Goal: Task Accomplishment & Management: Use online tool/utility

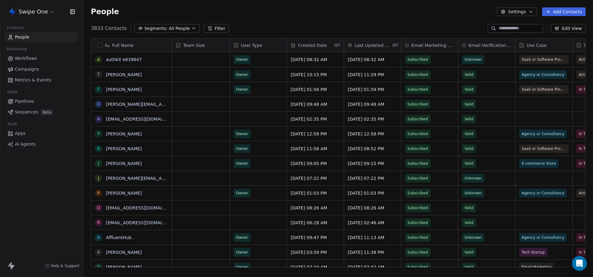
scroll to position [244, 510]
click at [14, 12] on html "Swipe One Contacts People Marketing Workflows Campaigns Metrics & Events Sales …" at bounding box center [296, 138] width 593 height 277
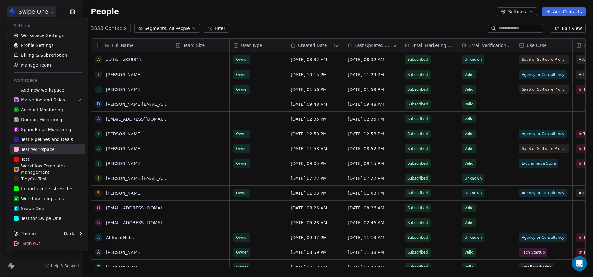
click at [40, 152] on div "T Test Workspace" at bounding box center [34, 149] width 41 height 6
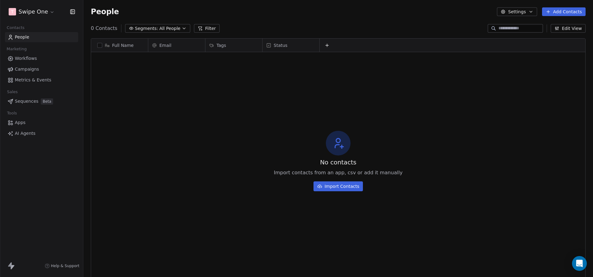
scroll to position [244, 510]
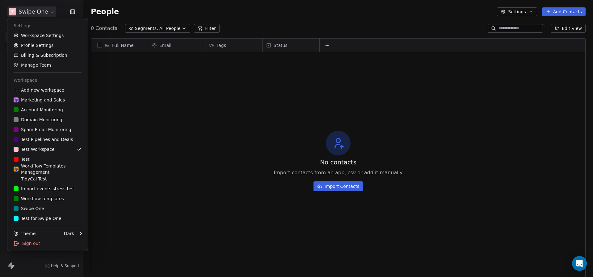
click at [49, 12] on html "T Swipe One Contacts People Marketing Workflows Campaigns Metrics & Events Sale…" at bounding box center [296, 138] width 593 height 277
click at [46, 156] on div "T Test" at bounding box center [48, 159] width 68 height 6
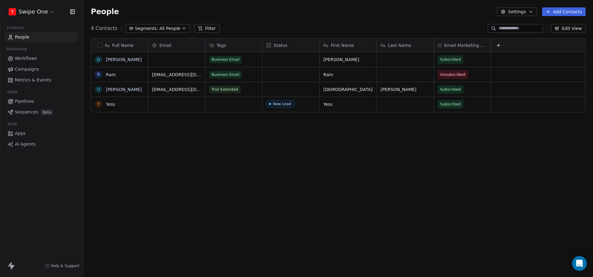
scroll to position [244, 510]
click at [31, 56] on span "Workflows" at bounding box center [26, 58] width 22 height 6
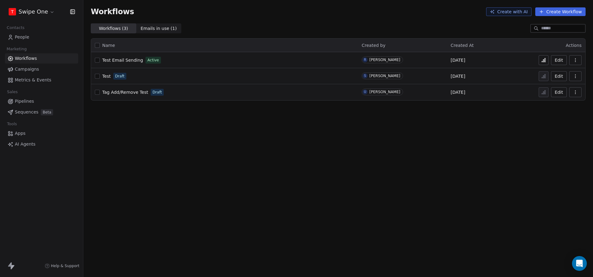
click at [125, 62] on span "Test Email Sending" at bounding box center [122, 60] width 41 height 5
click at [47, 79] on span "Metrics & Events" at bounding box center [33, 80] width 36 height 6
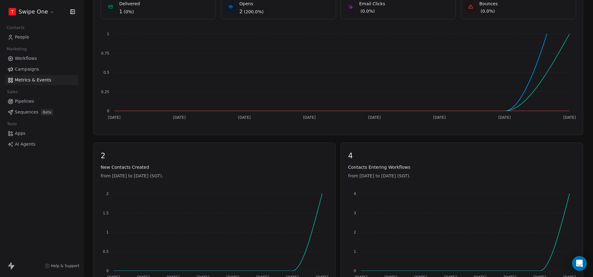
scroll to position [161, 0]
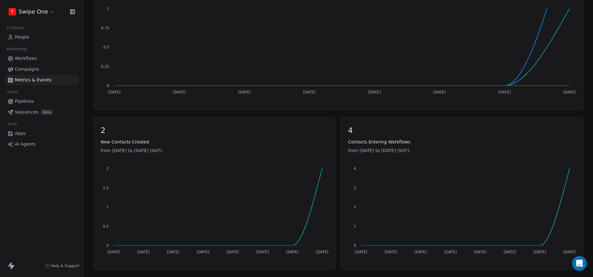
click at [26, 57] on span "Workflows" at bounding box center [26, 58] width 22 height 6
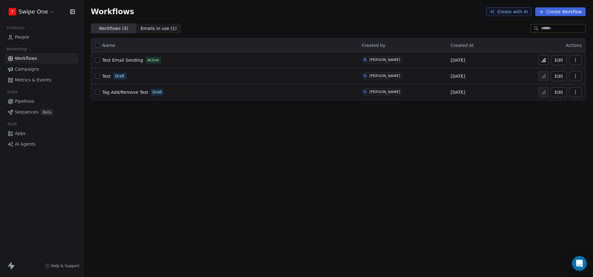
click at [543, 63] on button at bounding box center [544, 60] width 10 height 10
click at [38, 81] on span "Metrics & Events" at bounding box center [33, 80] width 36 height 6
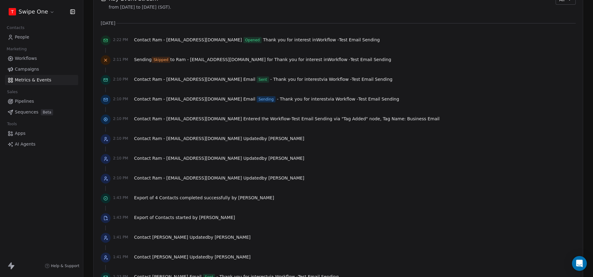
scroll to position [446, 0]
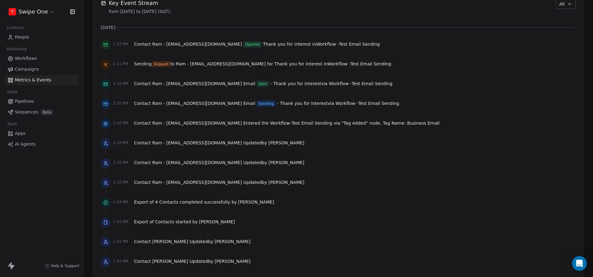
click at [251, 97] on div at bounding box center [338, 94] width 475 height 6
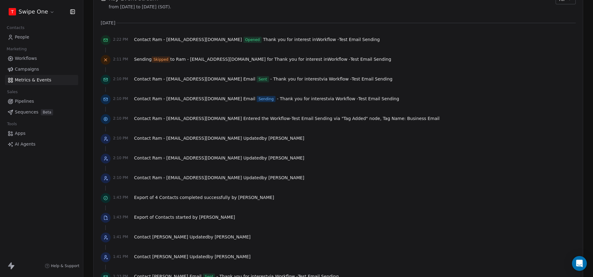
scroll to position [460, 0]
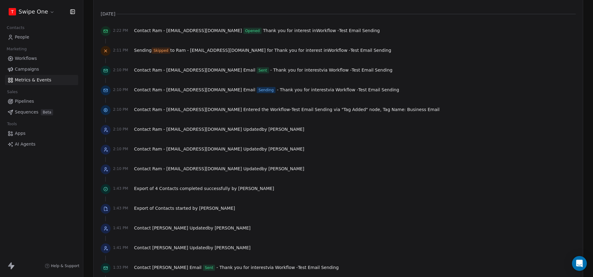
click at [158, 51] on span "Skipped" at bounding box center [161, 51] width 19 height 6
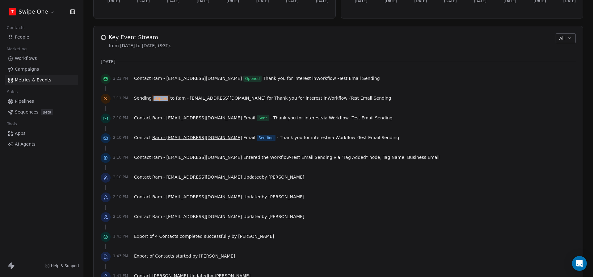
scroll to position [416, 0]
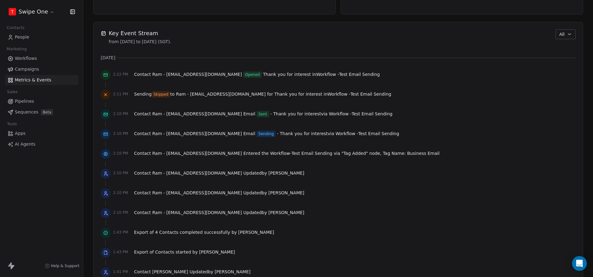
click at [257, 116] on span "Sent" at bounding box center [263, 114] width 12 height 6
click at [257, 114] on span "Sent" at bounding box center [263, 114] width 12 height 6
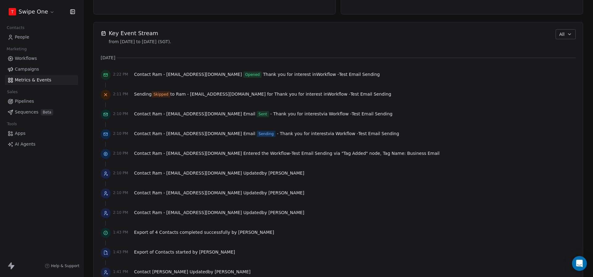
click at [162, 94] on span "Skipped" at bounding box center [161, 94] width 19 height 6
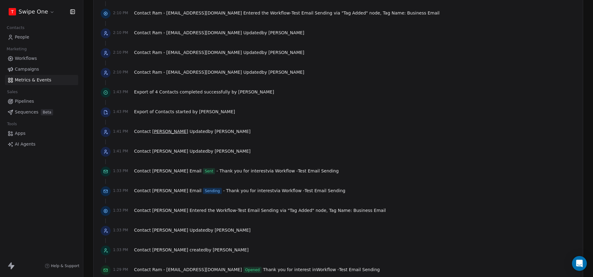
scroll to position [561, 0]
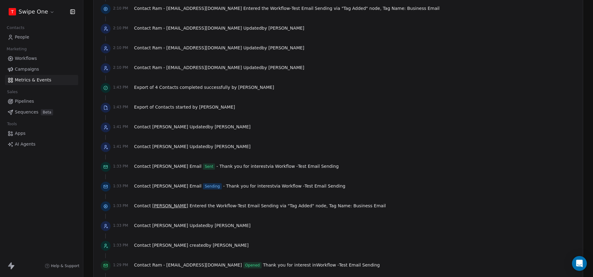
click at [153, 206] on span "[PERSON_NAME]" at bounding box center [170, 206] width 36 height 5
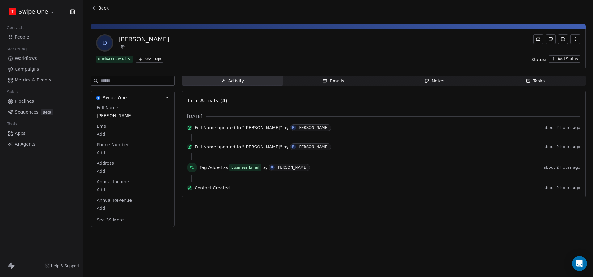
click at [101, 10] on span "Back" at bounding box center [103, 8] width 10 height 6
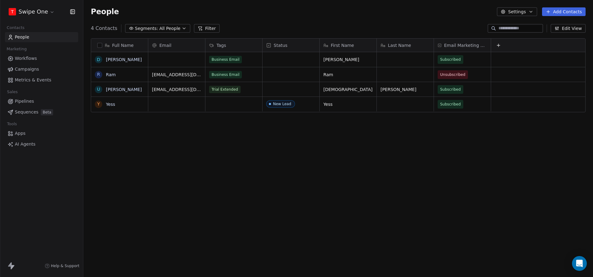
scroll to position [244, 510]
click at [47, 80] on span "Metrics & Events" at bounding box center [33, 80] width 36 height 6
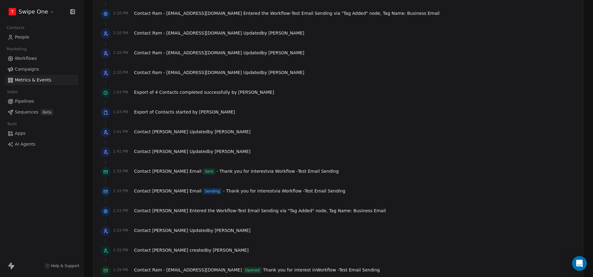
scroll to position [622, 0]
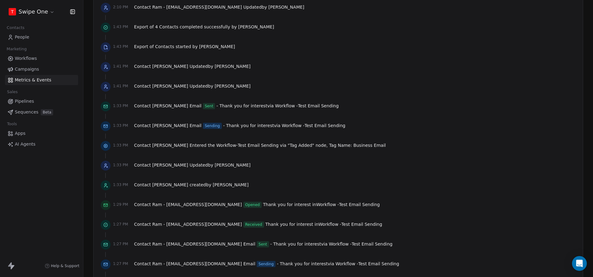
click at [184, 123] on span "Contact Dhruv Email Sending - Thank you for interest via Workflow - Test Email …" at bounding box center [239, 126] width 211 height 6
click at [203, 106] on span "Sent" at bounding box center [209, 106] width 12 height 6
click at [189, 131] on div "1:33 PM Contact Dhruv Email Sending - Thank you for interest via Workflow - Tes…" at bounding box center [338, 127] width 475 height 14
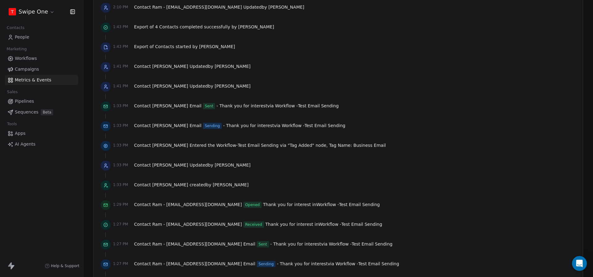
click at [203, 126] on span "Sending" at bounding box center [212, 126] width 19 height 6
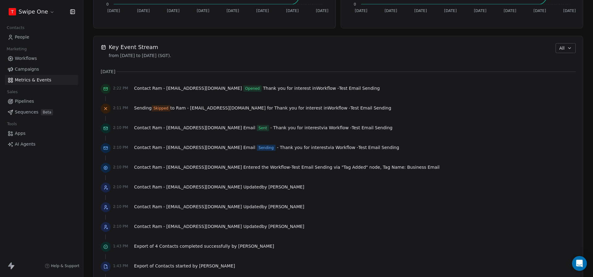
scroll to position [508, 0]
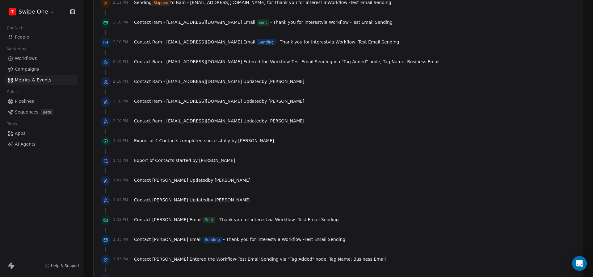
click at [203, 218] on span "Sent" at bounding box center [209, 220] width 12 height 6
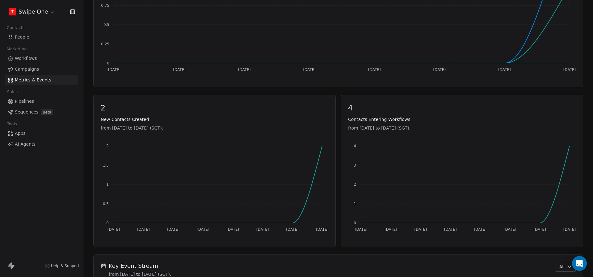
scroll to position [164, 0]
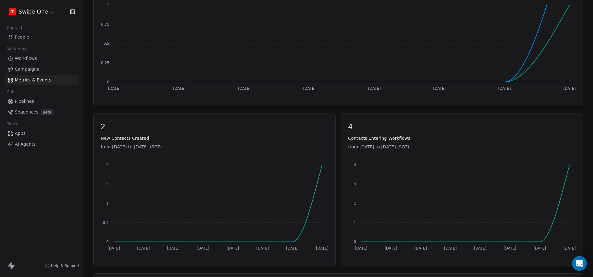
click at [42, 62] on link "Workflows" at bounding box center [41, 58] width 73 height 10
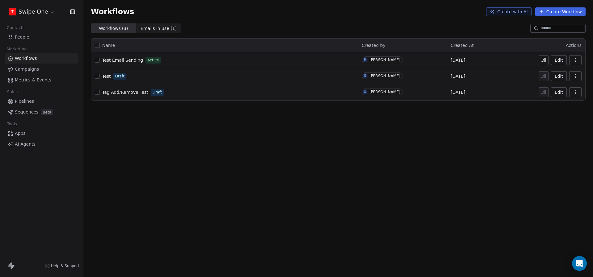
click at [547, 63] on button at bounding box center [544, 60] width 10 height 10
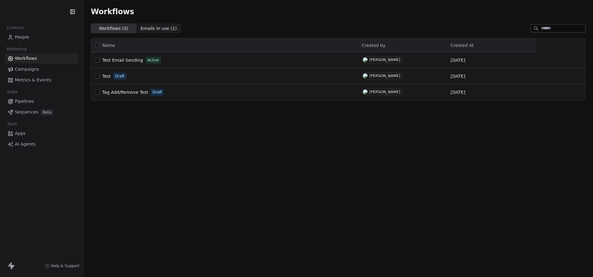
click at [36, 78] on span "Metrics & Events" at bounding box center [33, 80] width 36 height 6
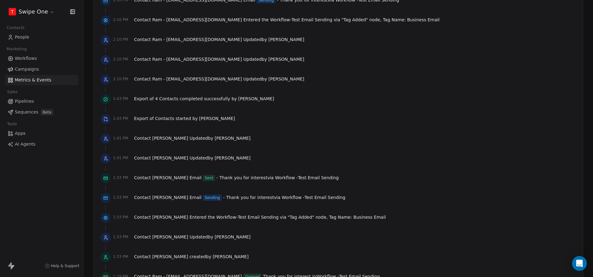
scroll to position [551, 0]
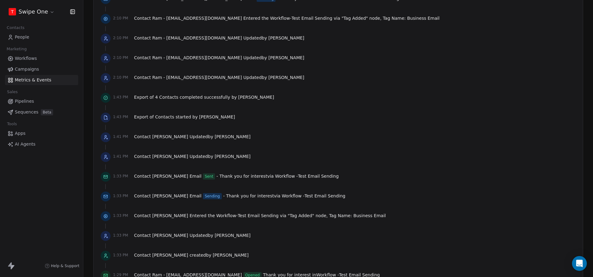
click at [33, 54] on link "Workflows" at bounding box center [41, 58] width 73 height 10
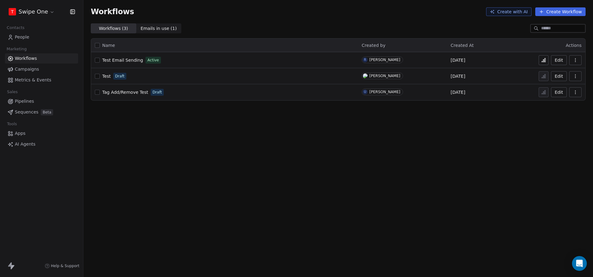
click at [15, 34] on span "People" at bounding box center [22, 37] width 15 height 6
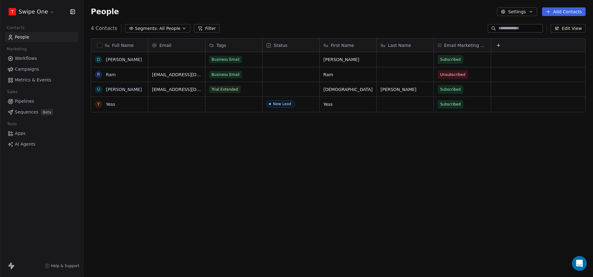
scroll to position [244, 510]
click at [565, 15] on button "Add Contacts" at bounding box center [564, 11] width 44 height 9
click at [555, 22] on span "Create new contact" at bounding box center [565, 25] width 42 height 6
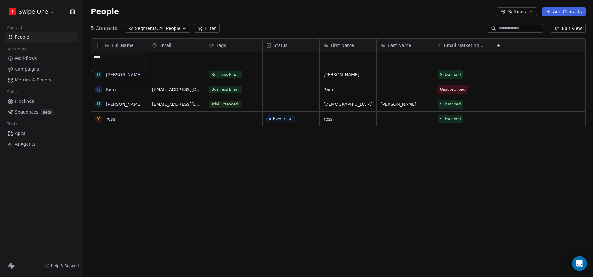
type textarea "*****"
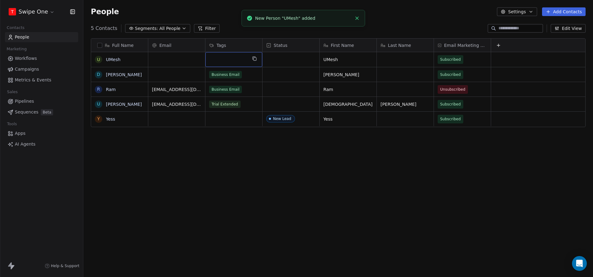
click at [235, 60] on div "grid" at bounding box center [233, 59] width 57 height 15
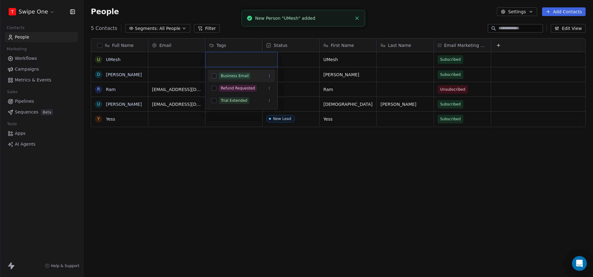
click at [237, 77] on div "Business Email" at bounding box center [235, 76] width 28 height 6
click at [228, 26] on html "T Swipe One Contacts People Marketing Workflows Campaigns Metrics & Events Sale…" at bounding box center [296, 138] width 593 height 277
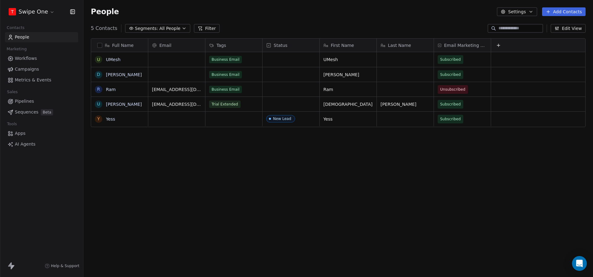
click at [31, 81] on span "Metrics & Events" at bounding box center [33, 80] width 36 height 6
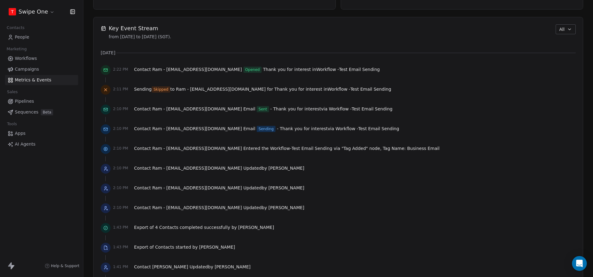
scroll to position [393, 0]
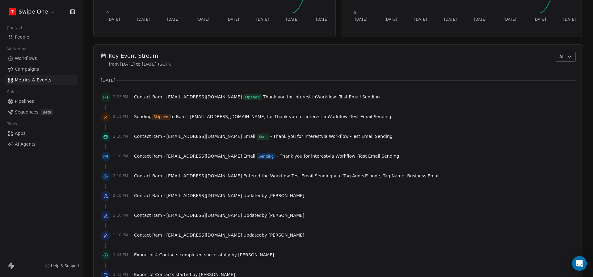
click at [19, 38] on span "People" at bounding box center [22, 37] width 15 height 6
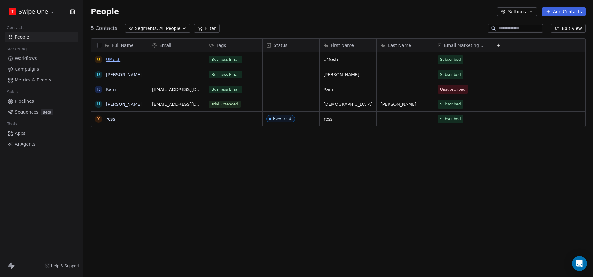
click at [118, 61] on link "UMesh" at bounding box center [113, 59] width 15 height 5
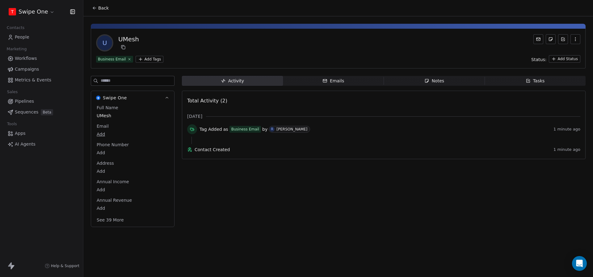
click at [45, 42] on link "People" at bounding box center [41, 37] width 73 height 10
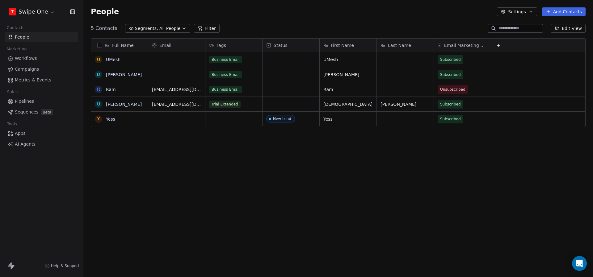
scroll to position [244, 510]
click at [112, 60] on link "UMesh" at bounding box center [113, 59] width 15 height 5
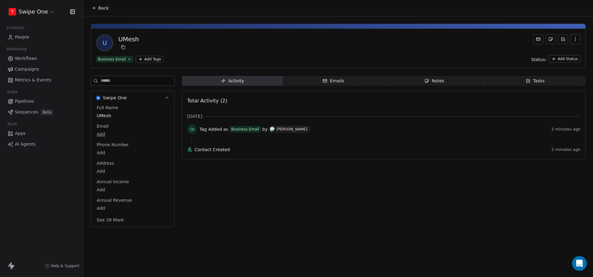
click at [36, 36] on link "People" at bounding box center [41, 37] width 73 height 10
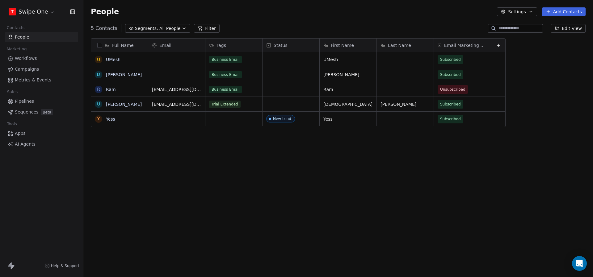
scroll to position [244, 510]
click at [35, 80] on span "Metrics & Events" at bounding box center [33, 80] width 36 height 6
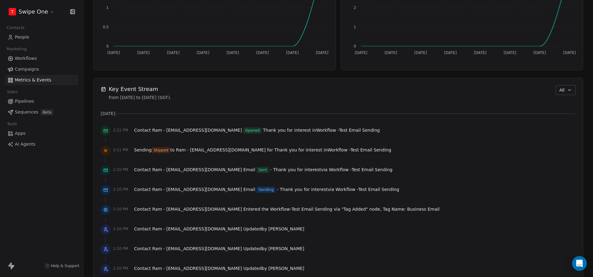
scroll to position [377, 0]
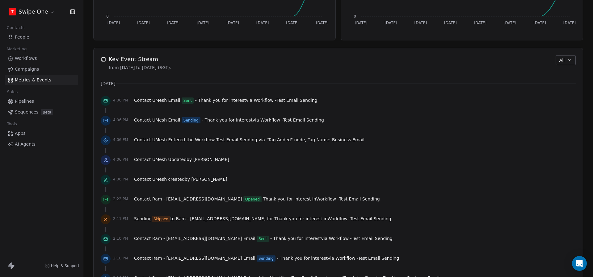
scroll to position [384, 0]
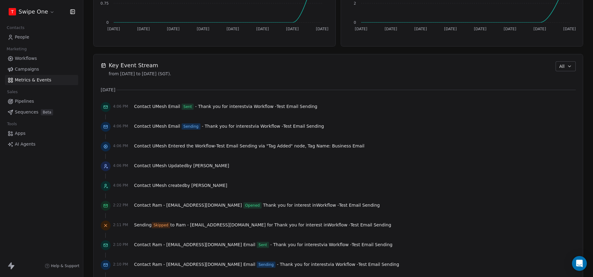
click at [47, 58] on link "Workflows" at bounding box center [41, 58] width 73 height 10
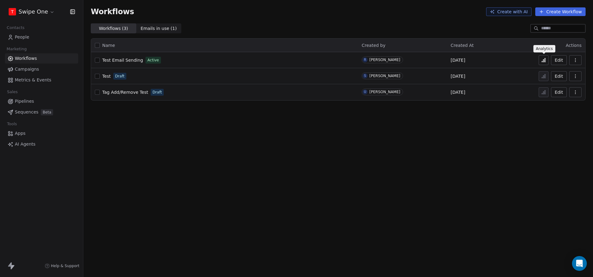
click at [540, 61] on button at bounding box center [544, 60] width 10 height 10
click at [44, 35] on link "People" at bounding box center [41, 37] width 73 height 10
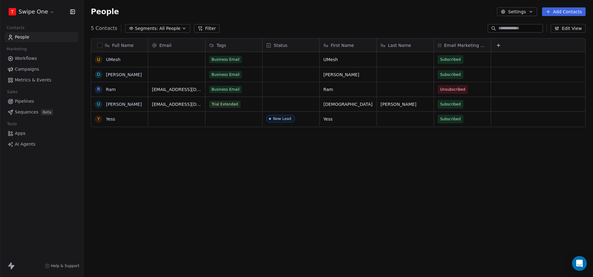
scroll to position [244, 510]
click at [463, 89] on span "Unsubscribed" at bounding box center [452, 89] width 25 height 6
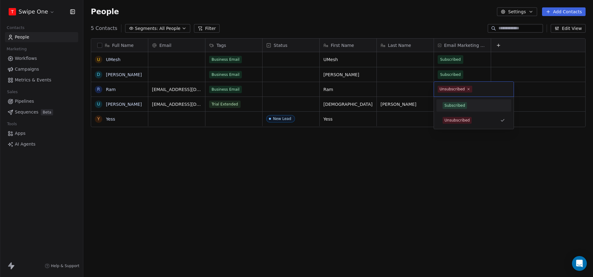
click at [462, 104] on div "Subscribed" at bounding box center [454, 106] width 21 height 6
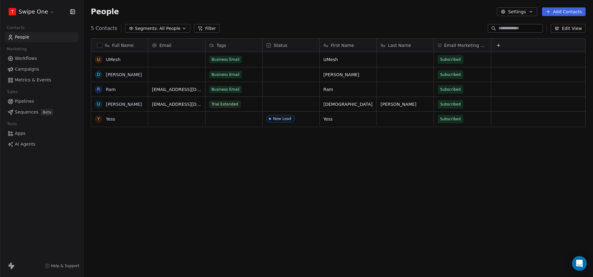
click at [305, 158] on div "Full Name U [PERSON_NAME] U [PERSON_NAME] Y Yess Email Tags Status First Name L…" at bounding box center [338, 155] width 510 height 244
click at [243, 89] on div "Business Email" at bounding box center [228, 89] width 38 height 7
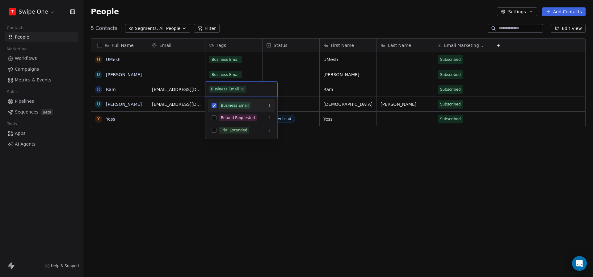
click at [241, 90] on icon at bounding box center [242, 89] width 2 height 2
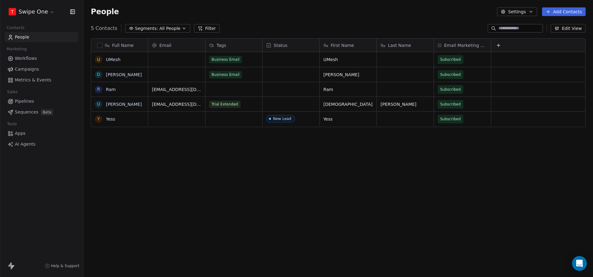
click at [125, 174] on html "T Swipe One Contacts People Marketing Workflows Campaigns Metrics & Events Sale…" at bounding box center [296, 138] width 593 height 277
click at [217, 86] on div "grid" at bounding box center [233, 89] width 57 height 15
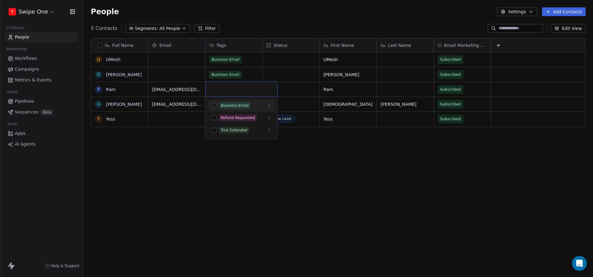
click at [224, 102] on span "Business Email" at bounding box center [234, 105] width 31 height 7
click at [167, 150] on html "T Swipe One Contacts People Marketing Workflows Campaigns Metrics & Events Sale…" at bounding box center [296, 138] width 593 height 277
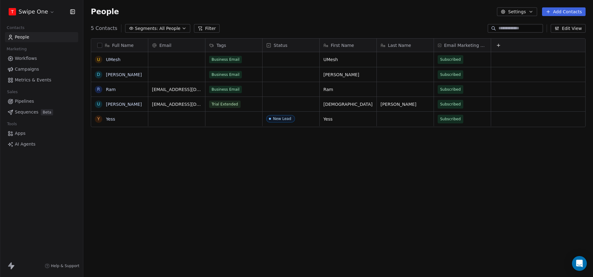
click at [39, 58] on link "Workflows" at bounding box center [41, 58] width 73 height 10
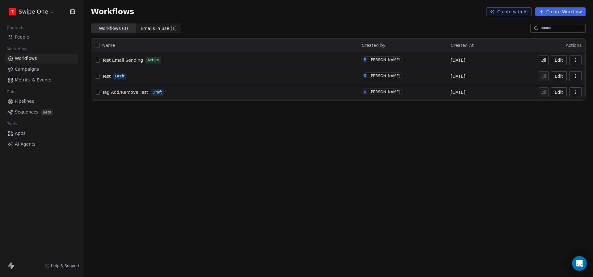
click at [20, 36] on span "People" at bounding box center [22, 37] width 15 height 6
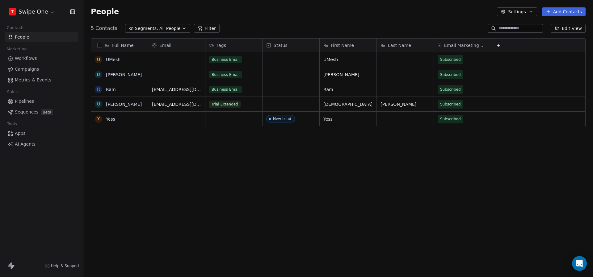
scroll to position [244, 510]
click at [37, 78] on span "Metrics & Events" at bounding box center [33, 80] width 36 height 6
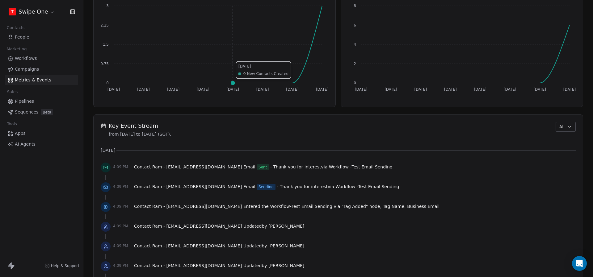
scroll to position [324, 0]
click at [33, 58] on span "Workflows" at bounding box center [26, 58] width 22 height 6
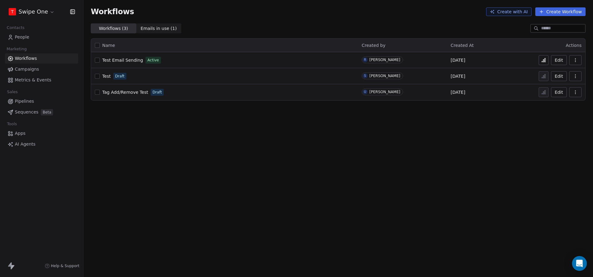
click at [544, 59] on icon at bounding box center [543, 60] width 5 height 5
click at [50, 76] on link "Metrics & Events" at bounding box center [41, 80] width 73 height 10
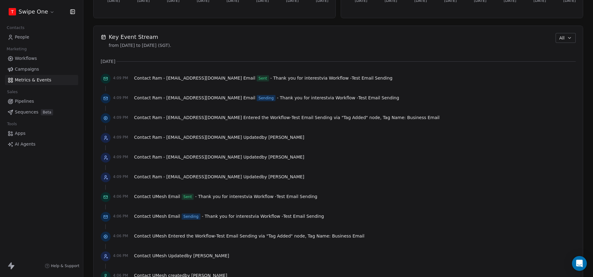
scroll to position [422, 0]
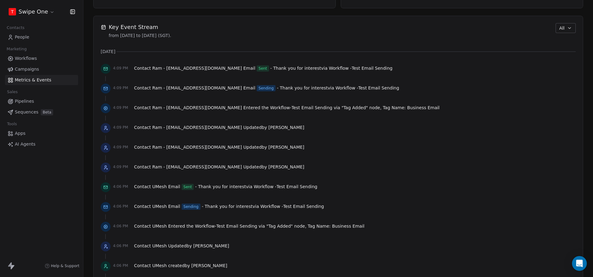
click at [257, 69] on span "Sent" at bounding box center [263, 68] width 12 height 6
drag, startPoint x: 140, startPoint y: 72, endPoint x: 185, endPoint y: 86, distance: 47.0
click at [352, 67] on span "Test Email Sending" at bounding box center [372, 68] width 41 height 5
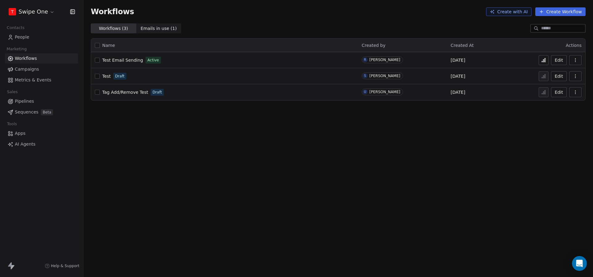
click at [37, 81] on span "Metrics & Events" at bounding box center [33, 80] width 36 height 6
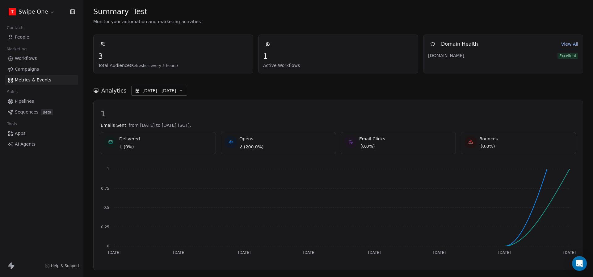
click at [21, 55] on span "Workflows" at bounding box center [26, 58] width 22 height 6
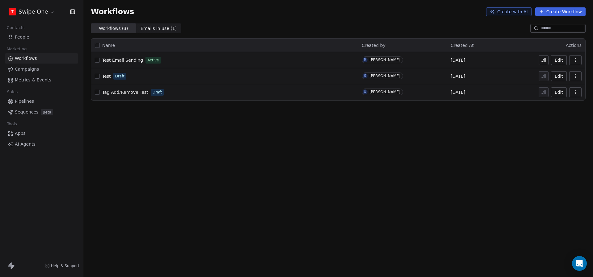
click at [543, 60] on icon at bounding box center [543, 60] width 5 height 5
click at [29, 84] on link "Metrics & Events" at bounding box center [41, 80] width 73 height 10
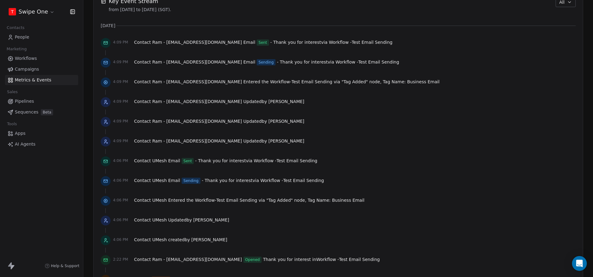
scroll to position [424, 0]
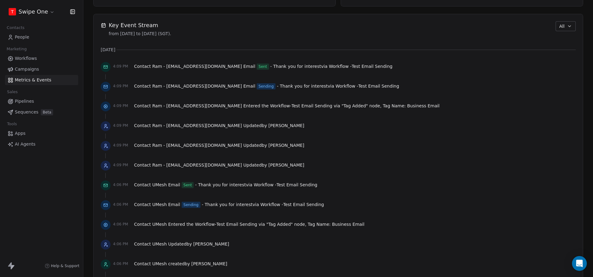
click at [259, 110] on div "Contact Ram - [EMAIL_ADDRESS][DOMAIN_NAME] Entered the Workflow - Test Email Se…" at bounding box center [286, 107] width 305 height 9
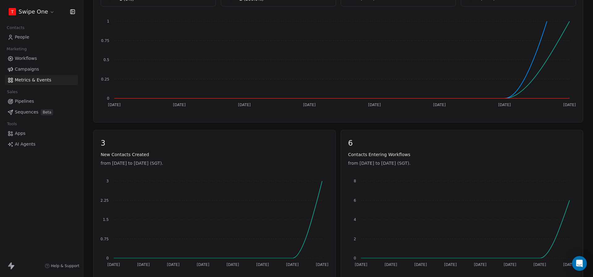
scroll to position [209, 0]
